Goal: Task Accomplishment & Management: Complete application form

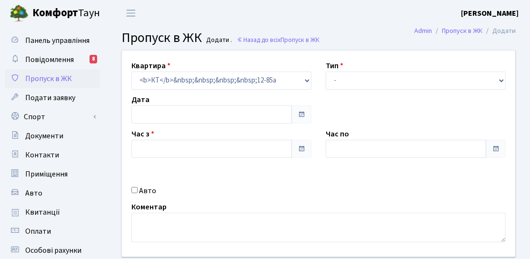
type input "[DATE]"
type input "18:45"
type input "19:45"
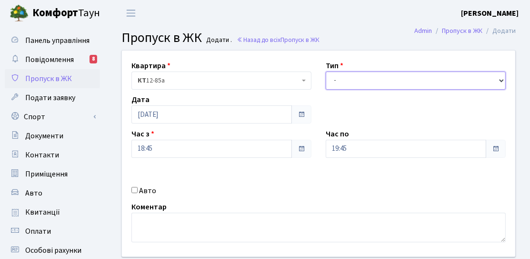
click at [356, 84] on select "- Доставка Таксі Гості Сервіс" at bounding box center [416, 80] width 180 height 18
select select "3"
click at [326, 71] on select "- Доставка Таксі Гості Сервіс" at bounding box center [416, 80] width 180 height 18
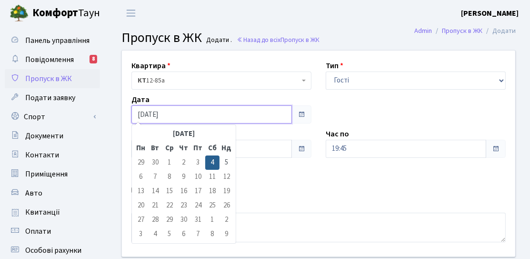
click at [210, 115] on input "[DATE]" at bounding box center [211, 114] width 161 height 18
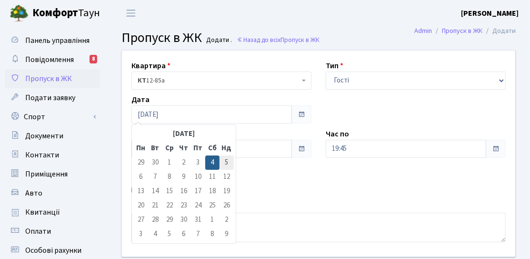
click at [227, 162] on td "5" at bounding box center [227, 162] width 14 height 14
type input "[DATE]"
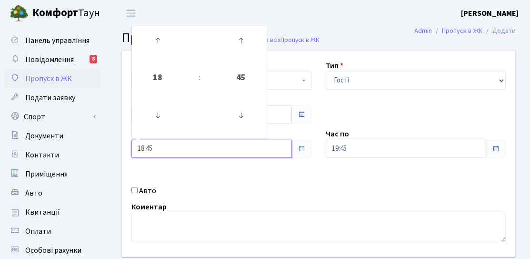
click at [211, 141] on input "18:45" at bounding box center [211, 149] width 161 height 18
click at [157, 49] on icon at bounding box center [158, 41] width 26 height 26
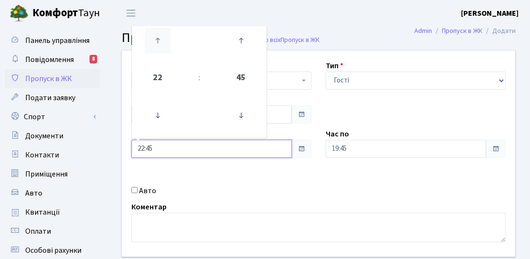
click at [157, 49] on icon at bounding box center [158, 41] width 26 height 26
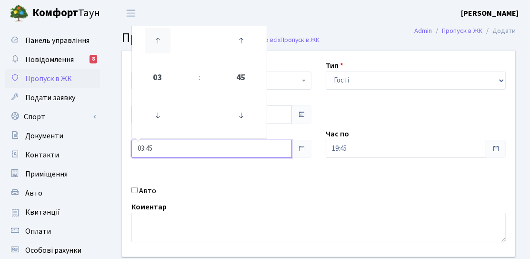
click at [157, 49] on icon at bounding box center [158, 41] width 26 height 26
click at [159, 35] on icon at bounding box center [158, 41] width 26 height 26
click at [247, 118] on icon at bounding box center [241, 115] width 26 height 26
click at [249, 117] on icon at bounding box center [241, 115] width 26 height 26
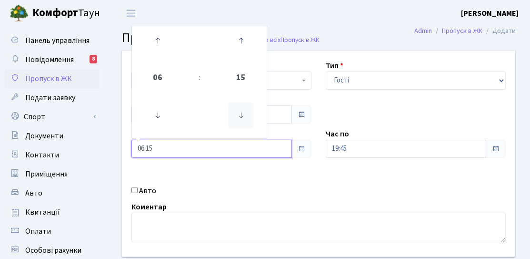
click at [243, 117] on icon at bounding box center [241, 115] width 26 height 26
type input "06:00"
click at [238, 175] on div "Квартира <b>КТ</b>&nbsp;&nbsp;&nbsp;&nbsp;12-85а КТ 12-85а Тип - Доставка Таксі…" at bounding box center [319, 154] width 408 height 206
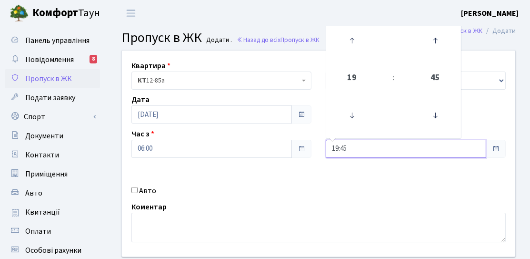
click at [374, 149] on input "19:45" at bounding box center [406, 149] width 161 height 18
click at [348, 44] on icon at bounding box center [352, 41] width 26 height 26
click at [436, 116] on icon at bounding box center [436, 115] width 26 height 26
click at [436, 115] on icon at bounding box center [436, 115] width 26 height 26
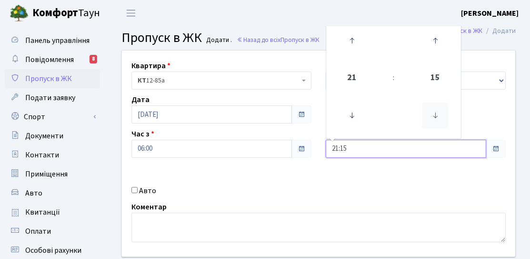
click at [437, 114] on icon at bounding box center [436, 115] width 26 height 26
type input "21:00"
click at [399, 167] on div "Квартира <b>КТ</b>&nbsp;&nbsp;&nbsp;&nbsp;12-85а КТ 12-85а Тип - Доставка Таксі…" at bounding box center [319, 154] width 408 height 206
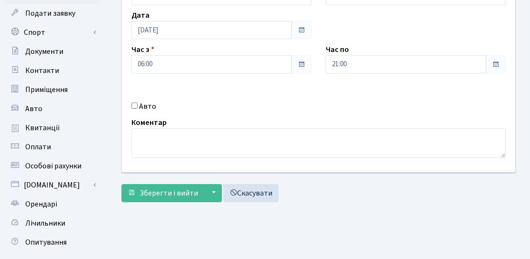
scroll to position [143, 0]
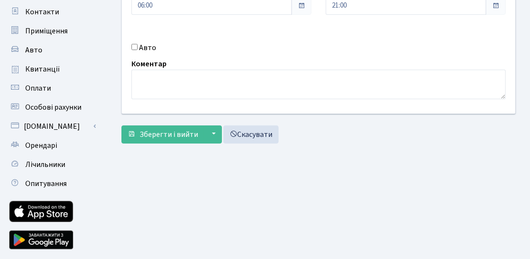
click at [161, 143] on div "Квартира <b>КТ</b>&nbsp;&nbsp;&nbsp;&nbsp;12-85а КТ 12-85а Тип - Доставка Таксі…" at bounding box center [318, 27] width 409 height 241
click at [161, 137] on span "Зберегти і вийти" at bounding box center [169, 134] width 59 height 10
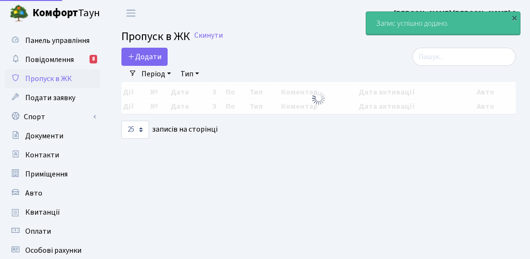
select select "25"
